Goal: Register for event/course

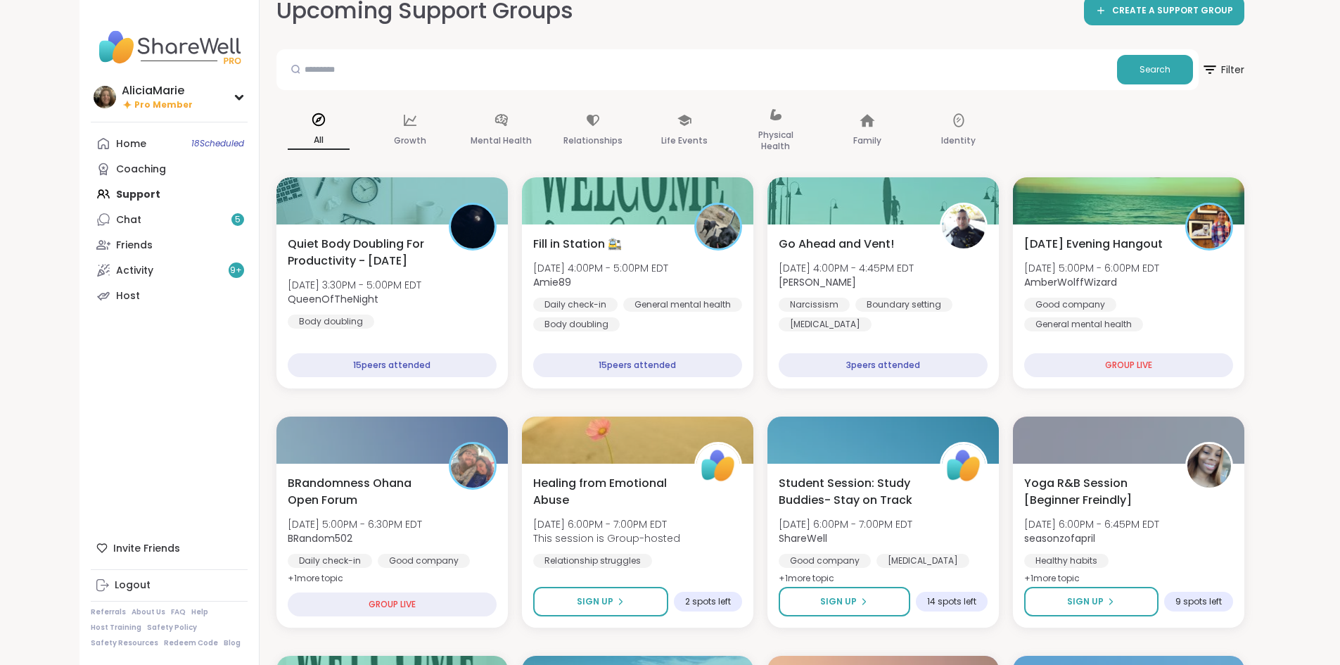
scroll to position [23, 0]
click at [1124, 221] on div at bounding box center [1128, 198] width 236 height 48
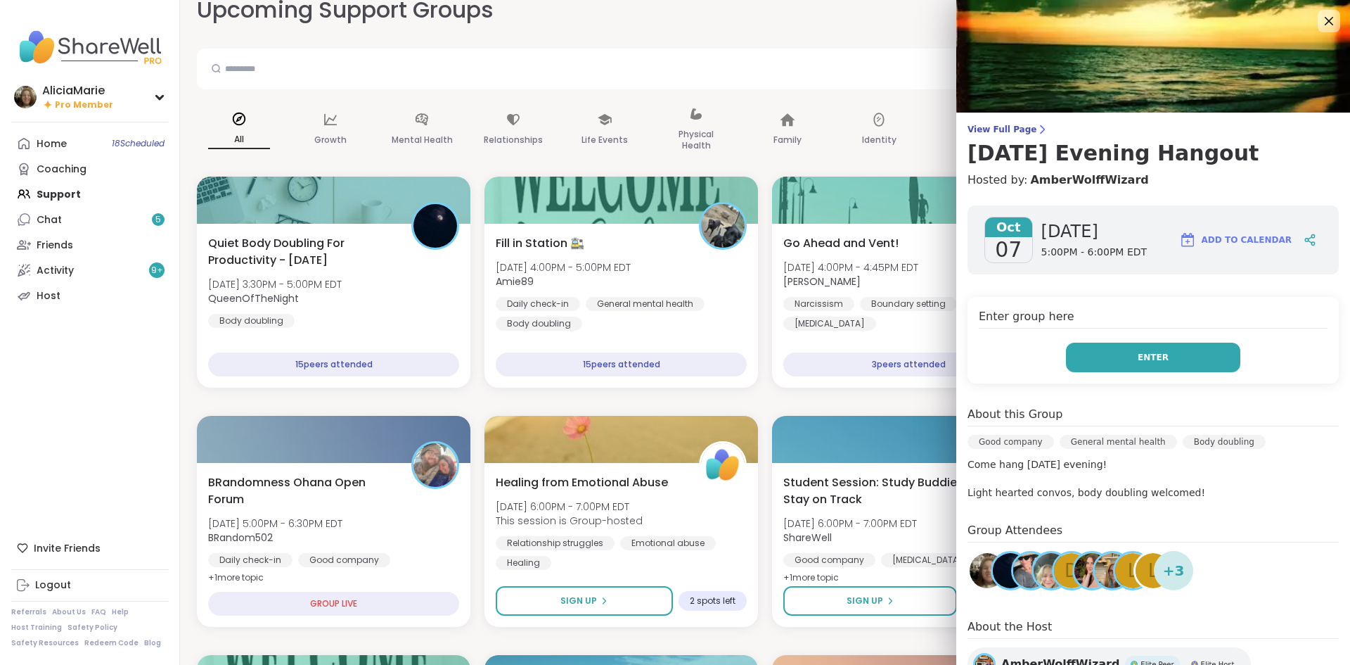
click at [1148, 357] on span "Enter" at bounding box center [1153, 357] width 31 height 13
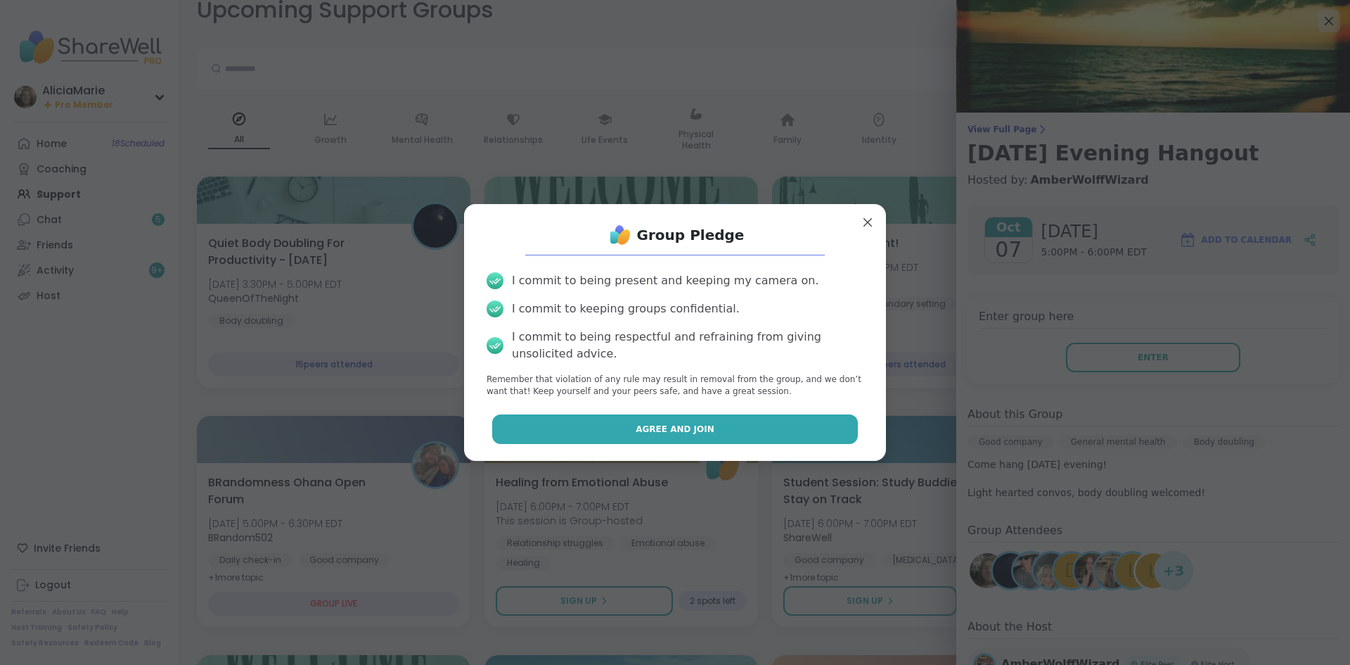
click at [771, 419] on button "Agree and Join" at bounding box center [675, 429] width 366 height 30
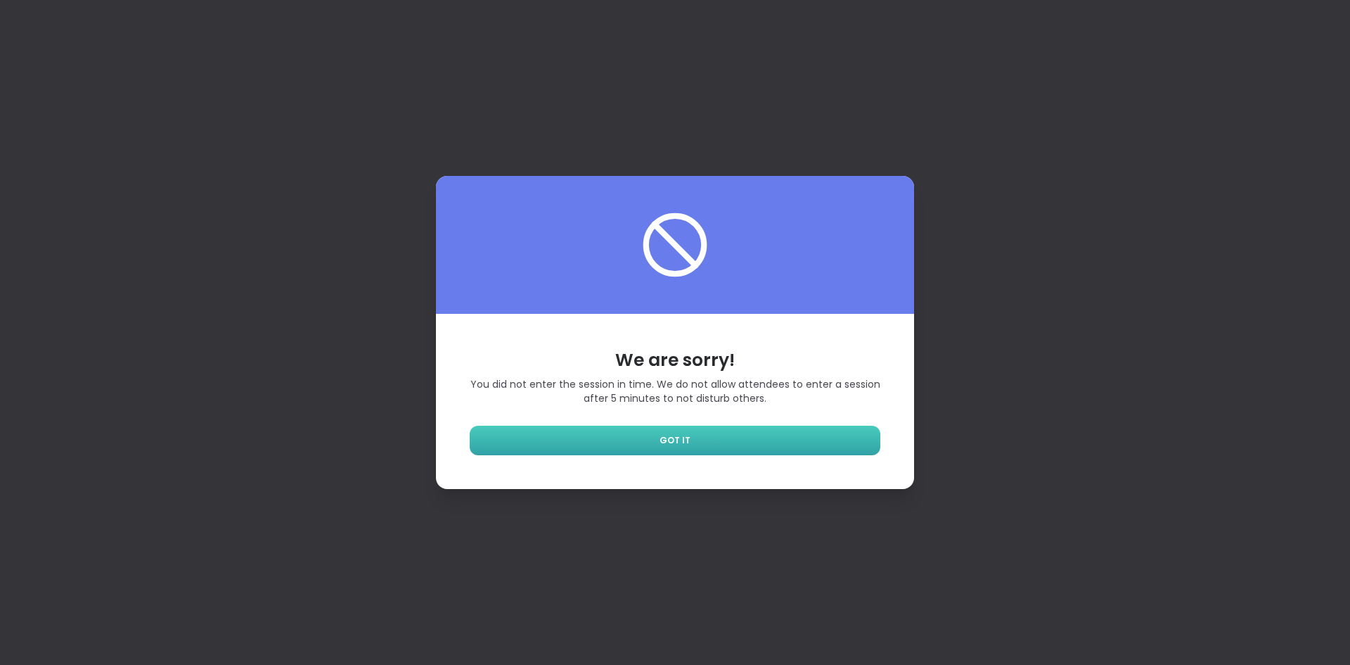
click at [692, 449] on link "GOT IT" at bounding box center [675, 441] width 411 height 30
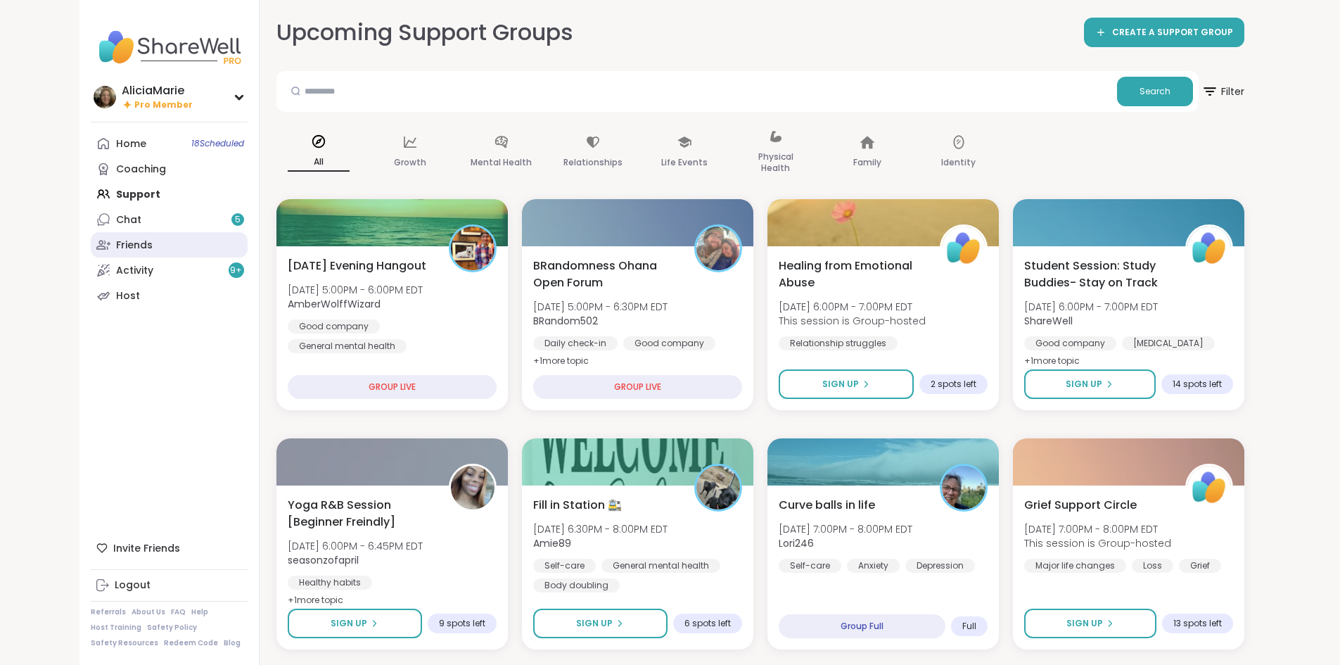
click at [91, 245] on link "Friends" at bounding box center [169, 244] width 157 height 25
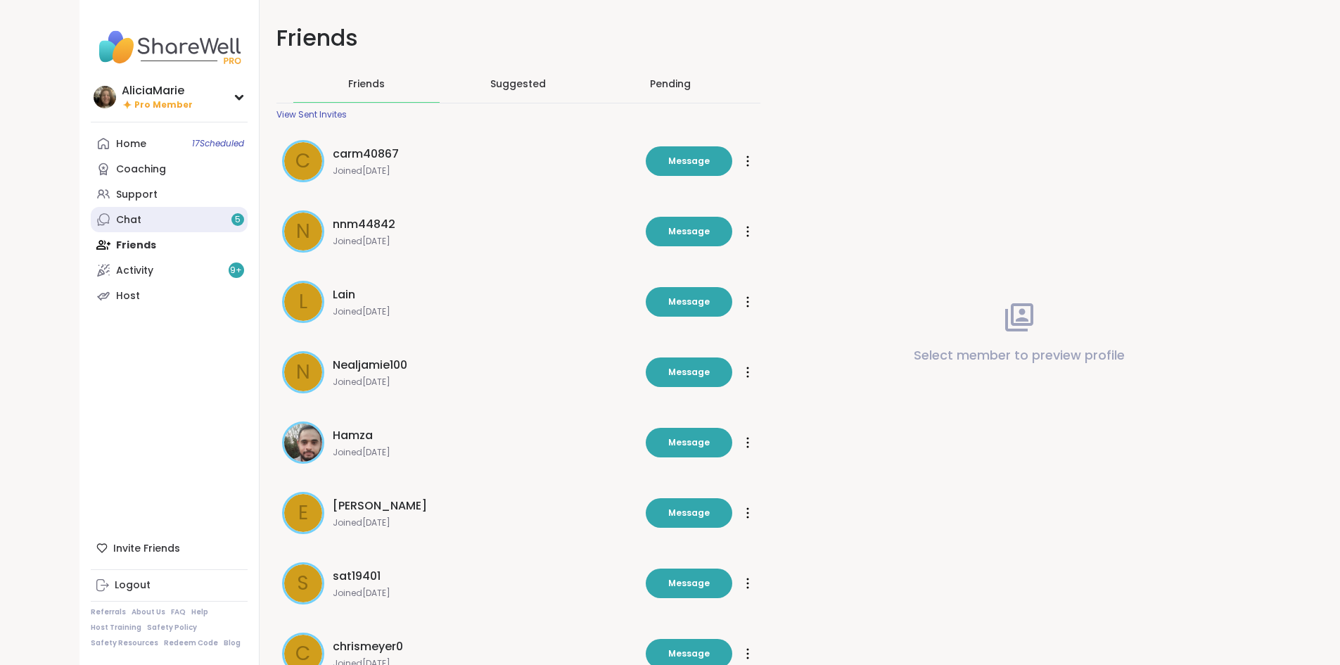
click at [103, 212] on link "Chat 5" at bounding box center [169, 219] width 157 height 25
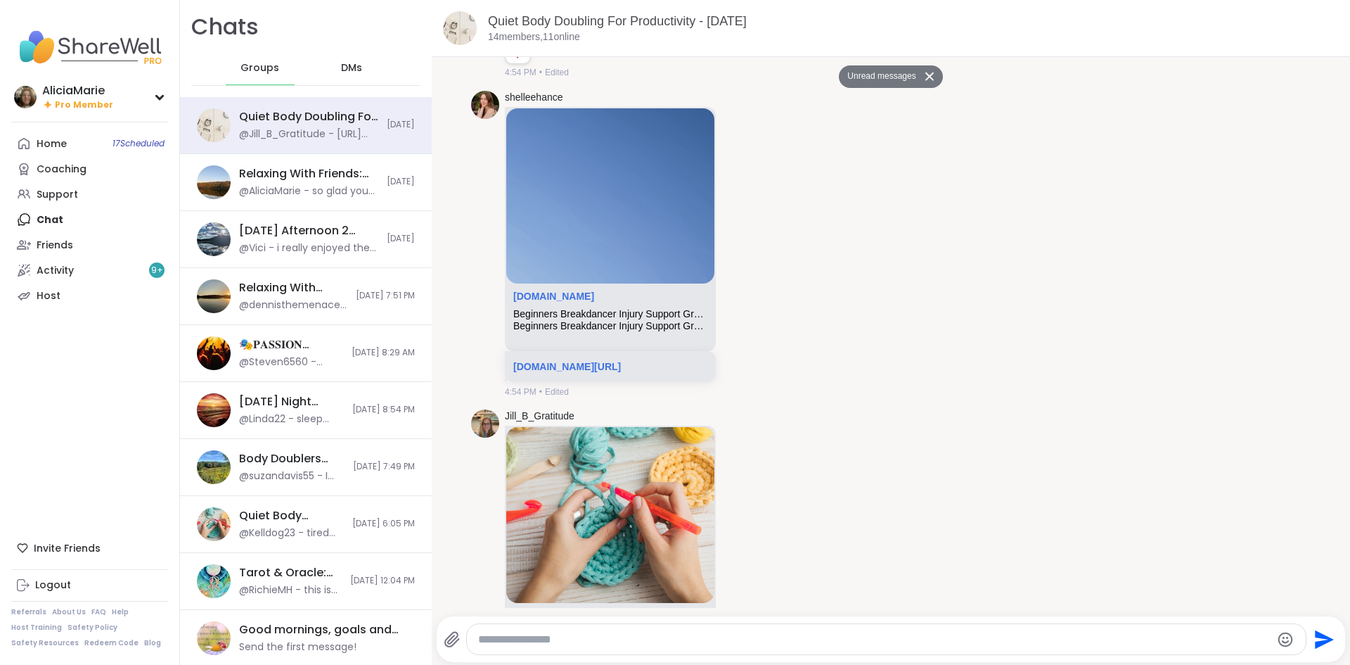
scroll to position [4670, 0]
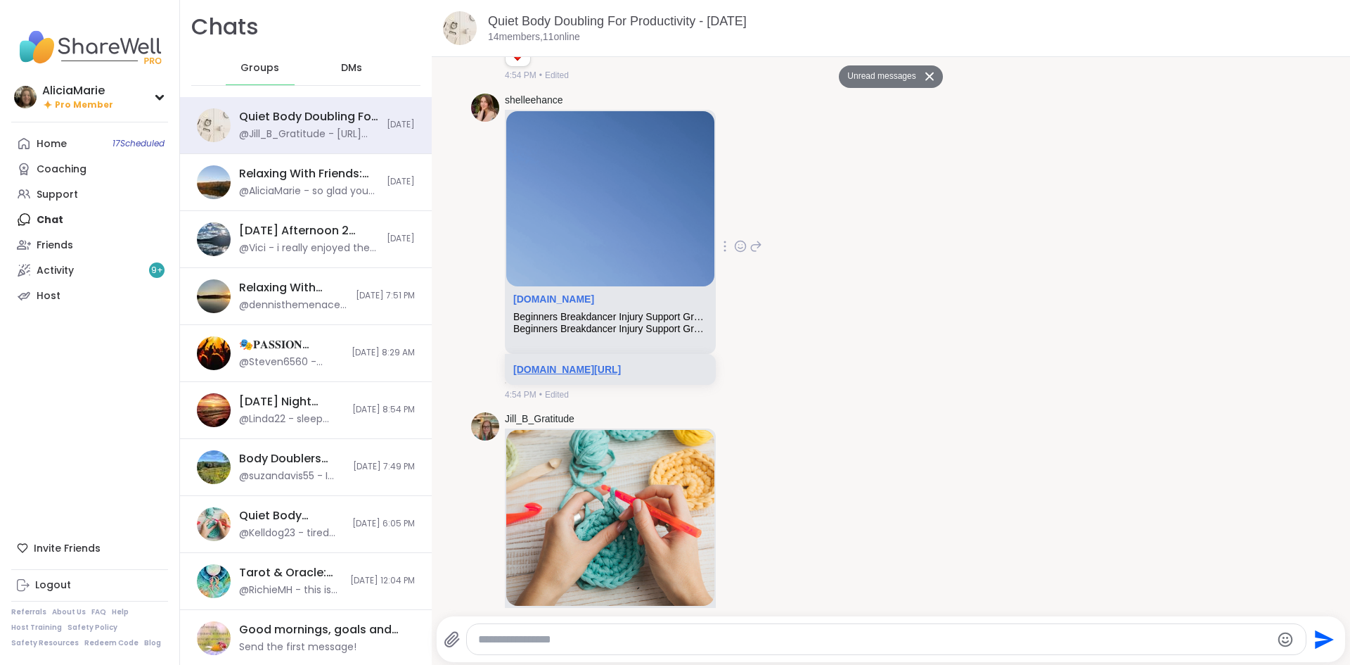
click at [621, 375] on link "[DOMAIN_NAME][URL]" at bounding box center [567, 369] width 108 height 11
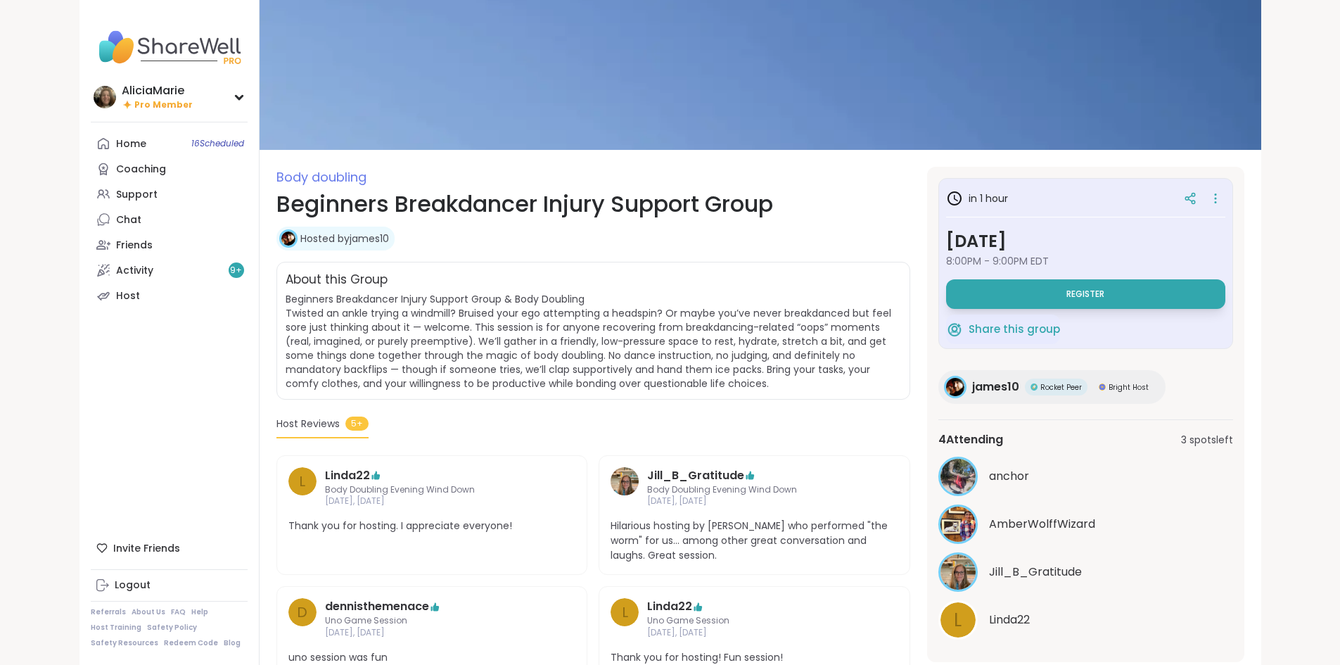
scroll to position [33, 0]
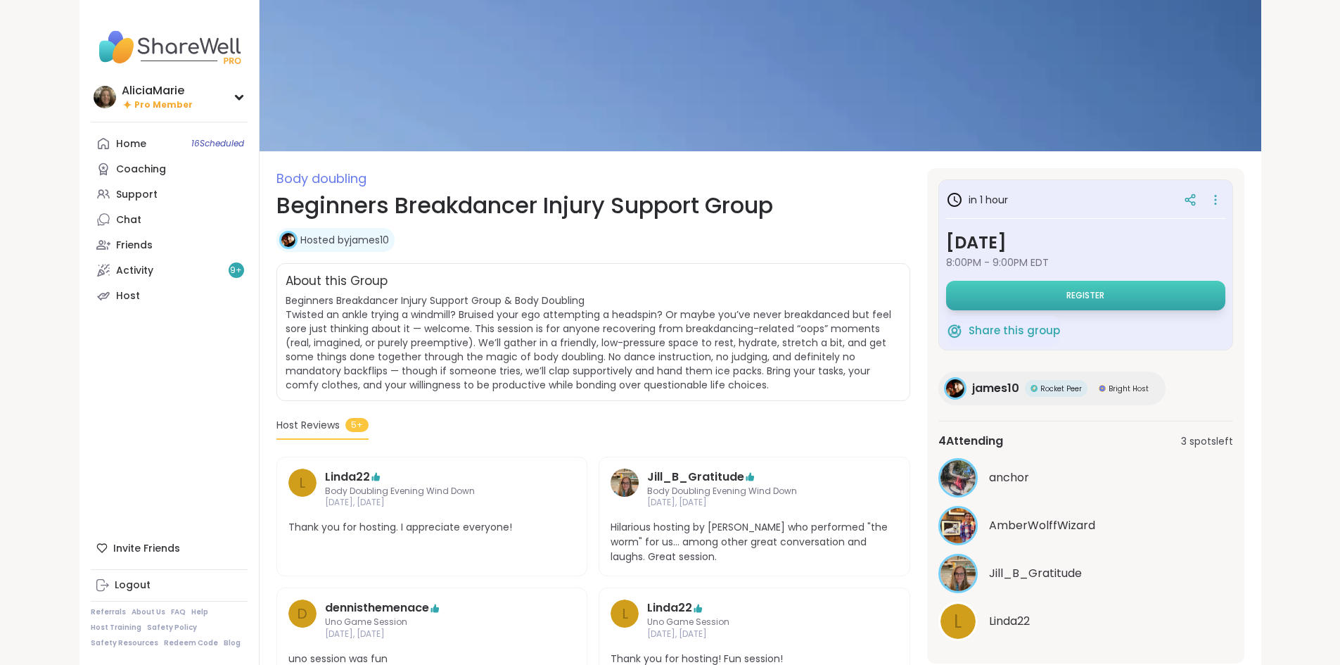
click at [1225, 302] on button "Register" at bounding box center [1085, 296] width 279 height 30
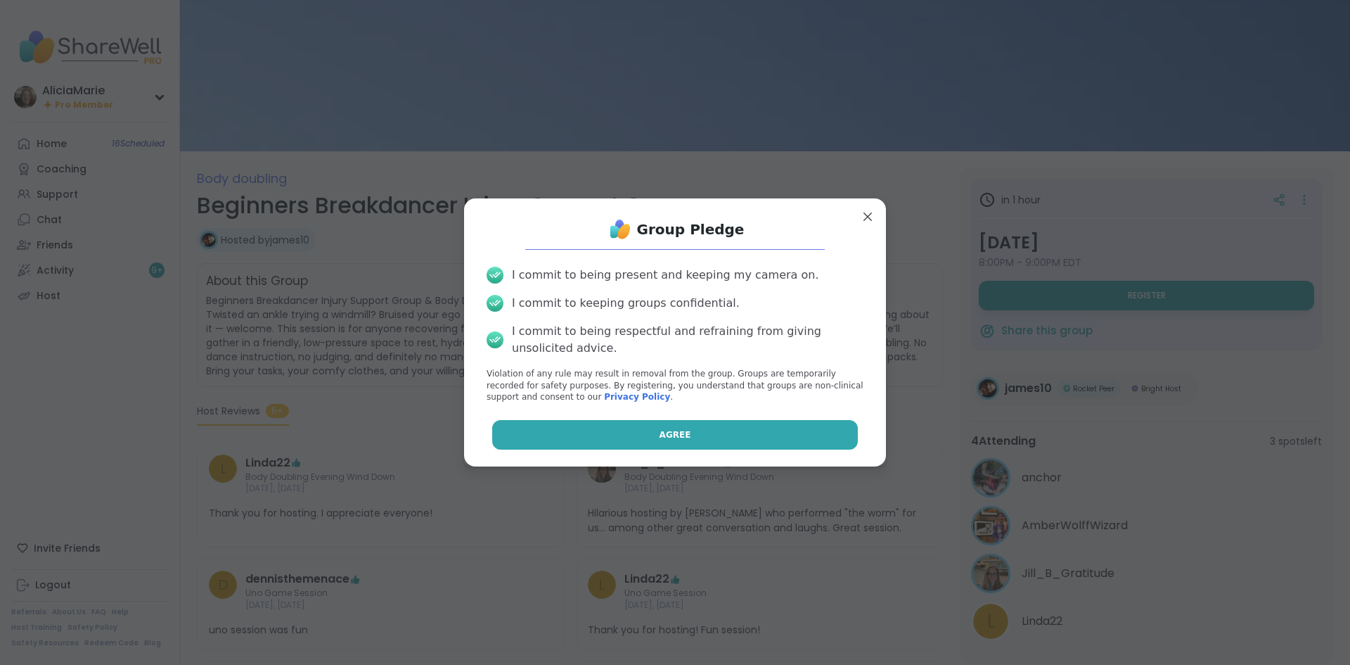
click at [757, 435] on button "Agree" at bounding box center [675, 435] width 366 height 30
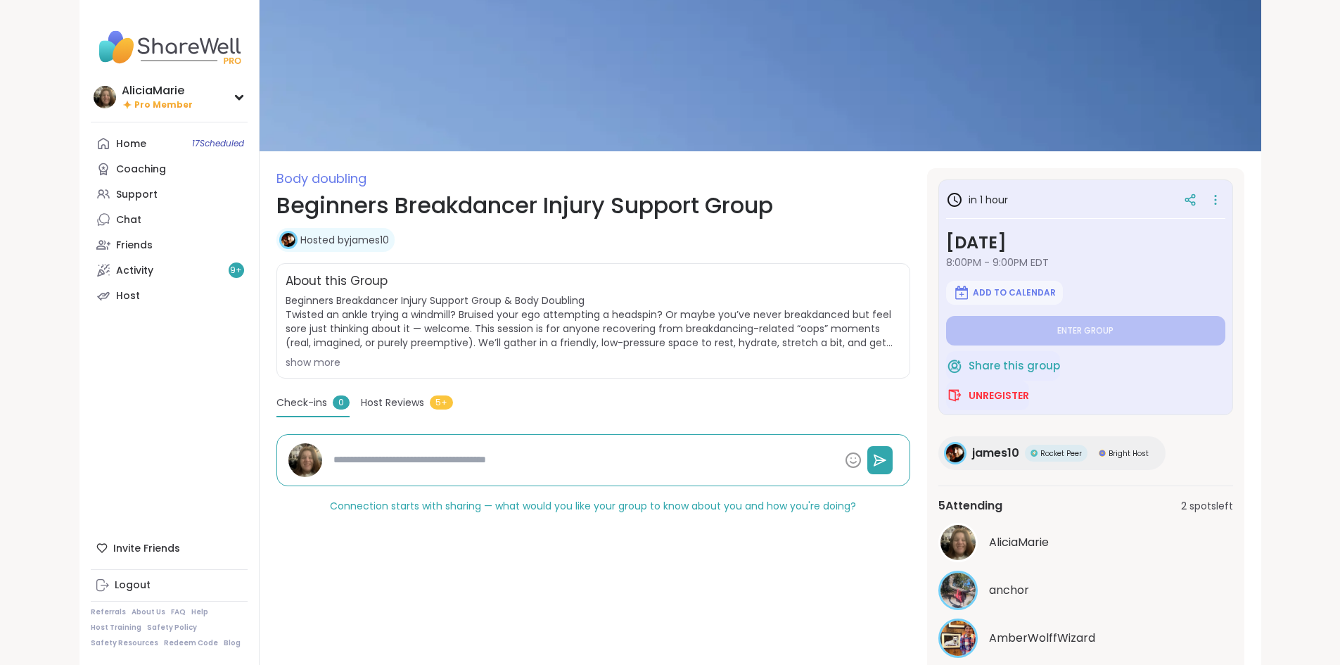
type textarea "*"
